Goal: Transaction & Acquisition: Download file/media

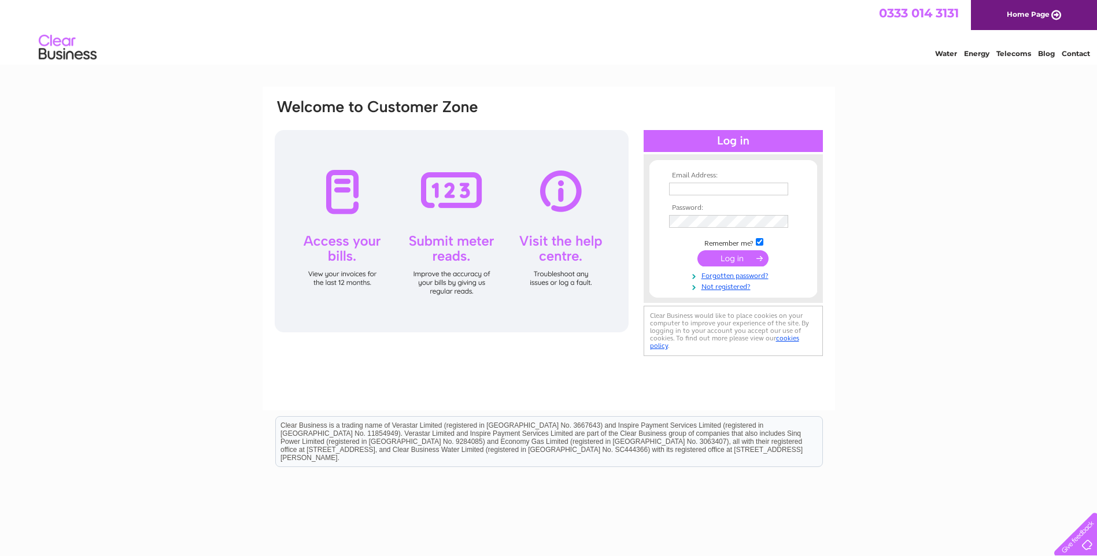
type input "mmiddleton22@gmail.com"
click at [718, 261] on input "submit" at bounding box center [732, 258] width 71 height 16
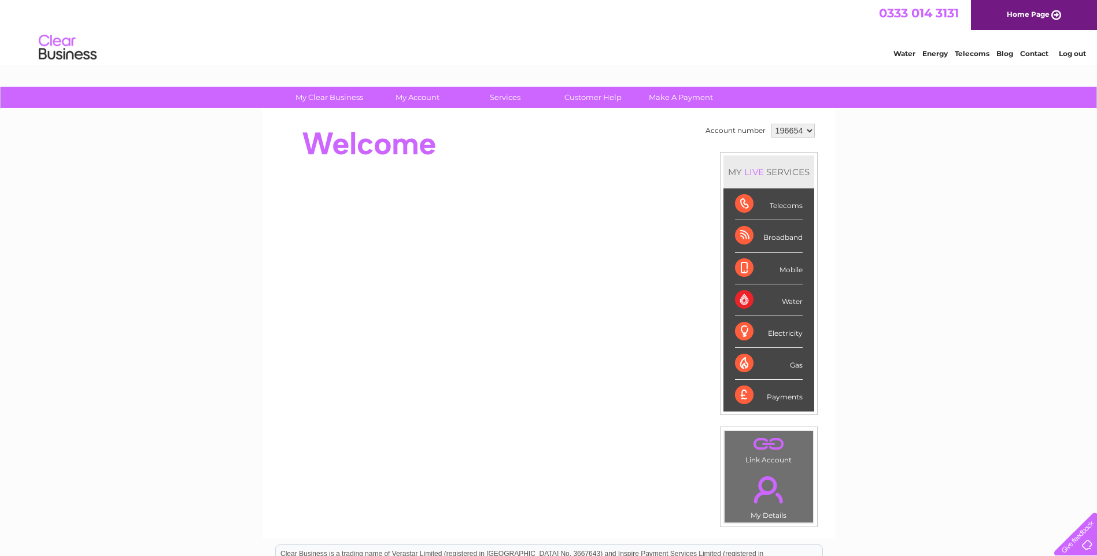
click at [790, 127] on select "196654 452472" at bounding box center [792, 131] width 43 height 14
select select "452472"
click at [771, 124] on select "196654 452472" at bounding box center [792, 131] width 43 height 14
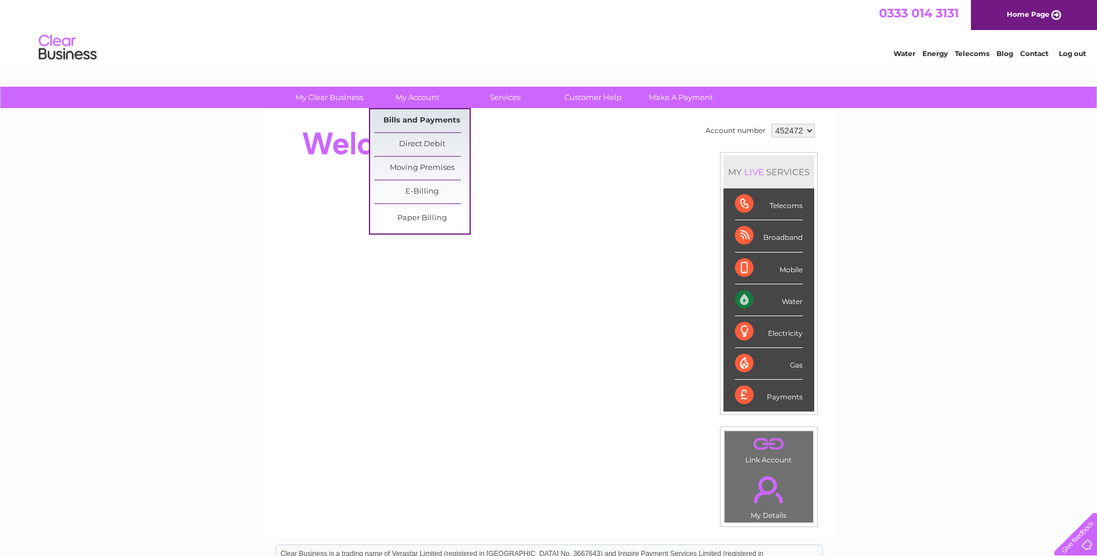
click at [401, 119] on link "Bills and Payments" at bounding box center [421, 120] width 95 height 23
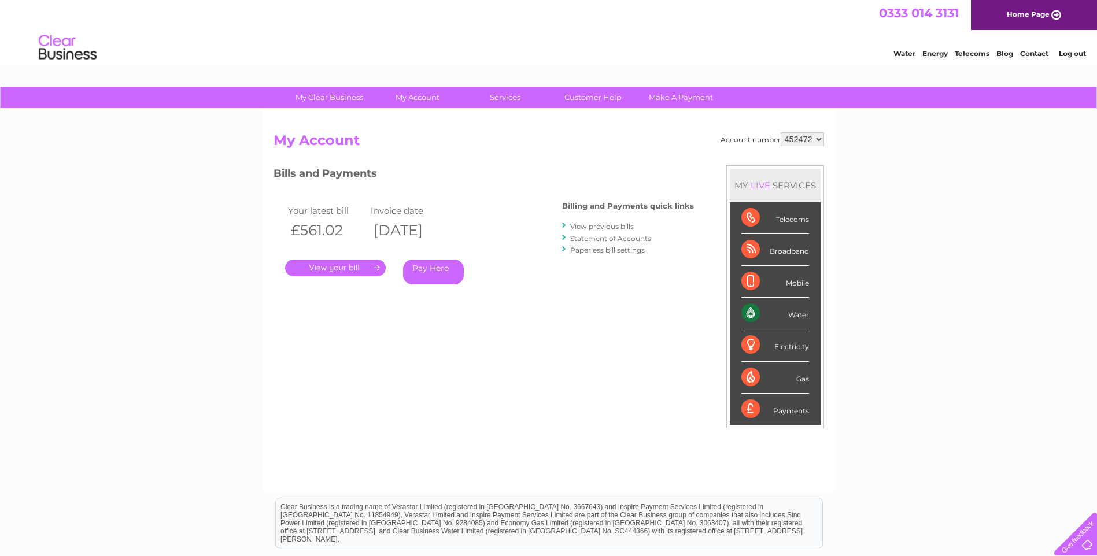
click at [611, 223] on link "View previous bills" at bounding box center [602, 226] width 64 height 9
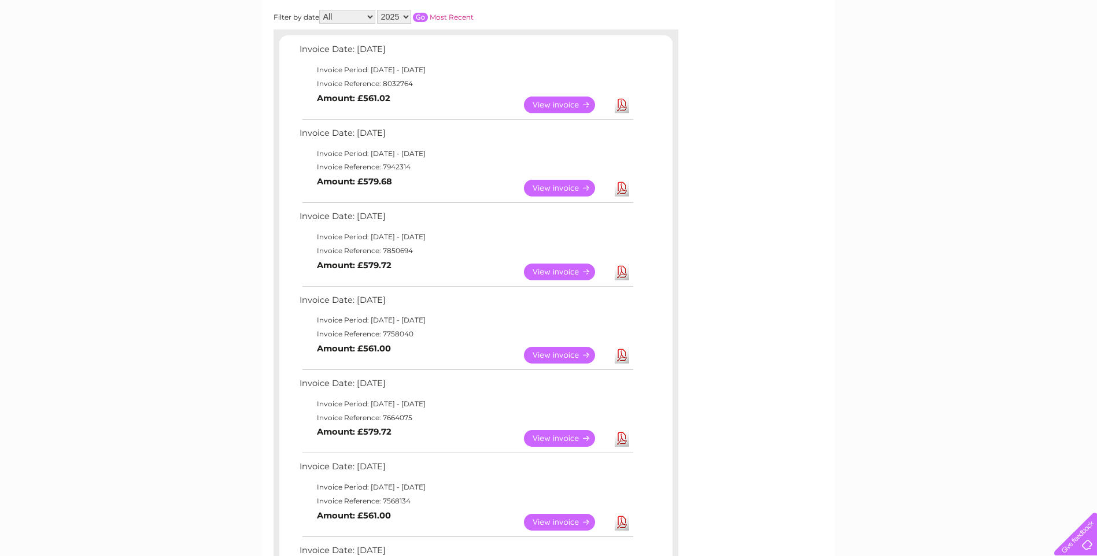
scroll to position [173, 0]
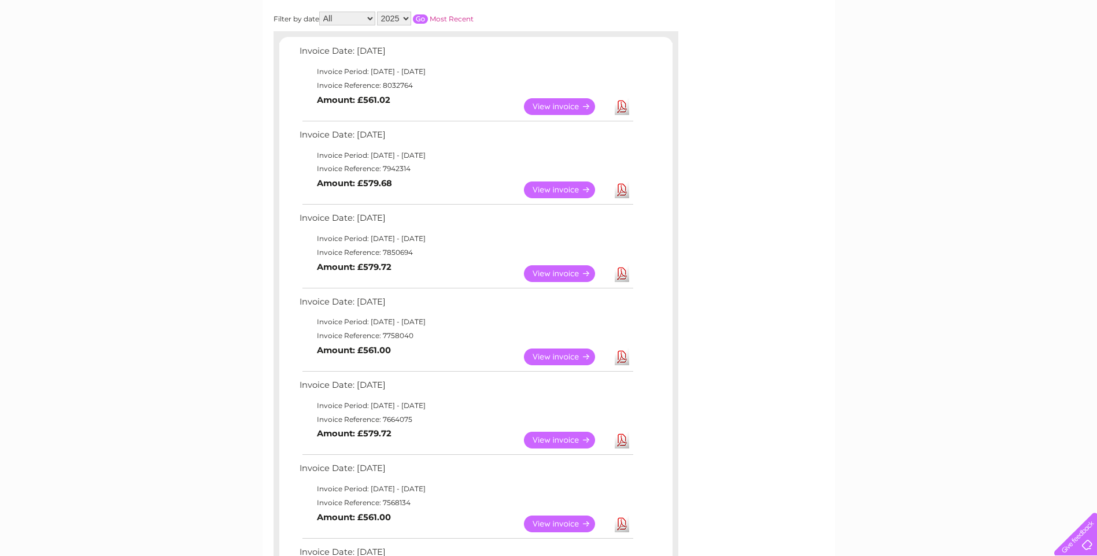
click at [620, 358] on link "Download" at bounding box center [622, 357] width 14 height 17
click at [624, 270] on link "Download" at bounding box center [622, 273] width 14 height 17
click at [623, 188] on link "Download" at bounding box center [622, 190] width 14 height 17
